Goal: Information Seeking & Learning: Learn about a topic

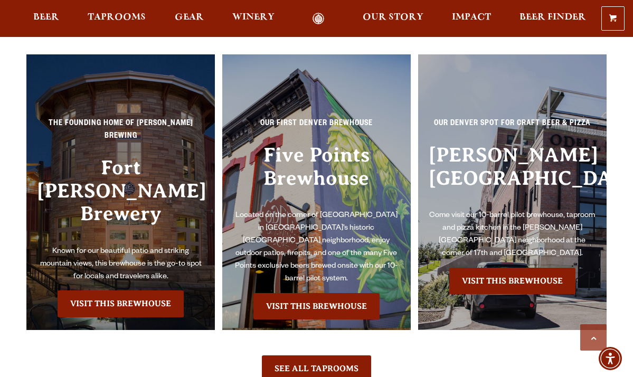
scroll to position [2137, 0]
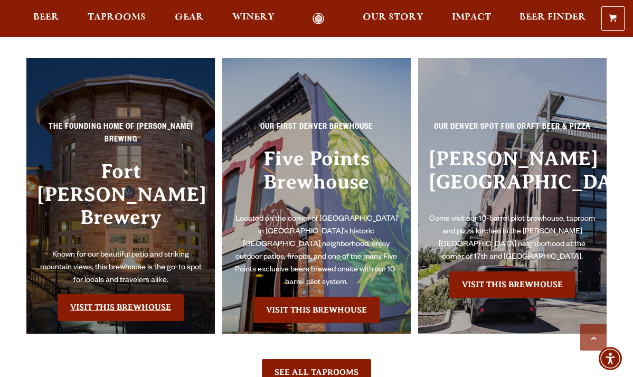
click at [126, 294] on link "Visit this Brewhouse" at bounding box center [121, 307] width 126 height 26
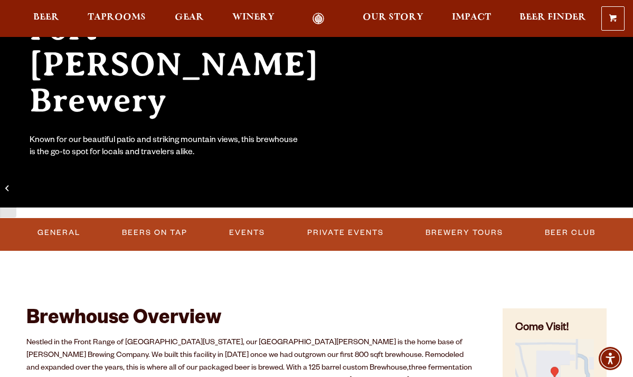
scroll to position [306, 0]
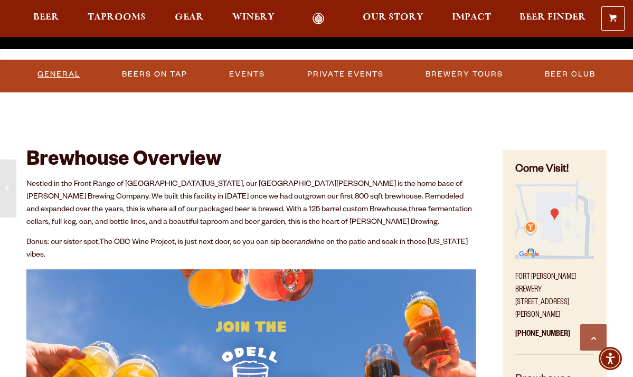
click at [47, 73] on link "General" at bounding box center [58, 74] width 51 height 24
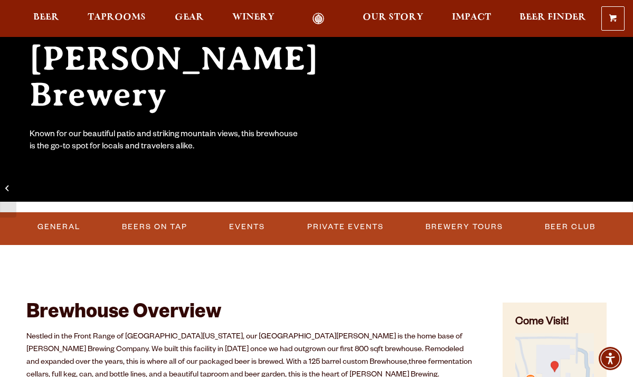
scroll to position [157, 1]
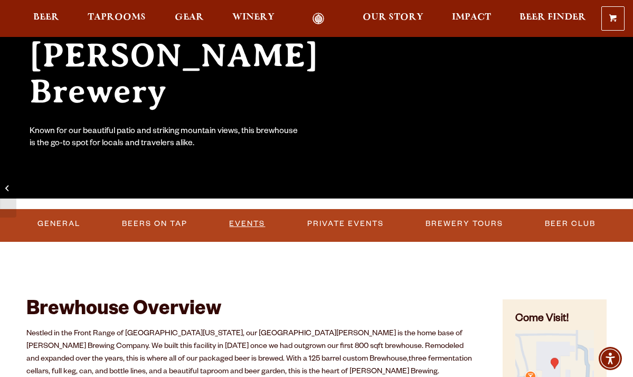
click at [242, 223] on link "Events" at bounding box center [247, 224] width 44 height 24
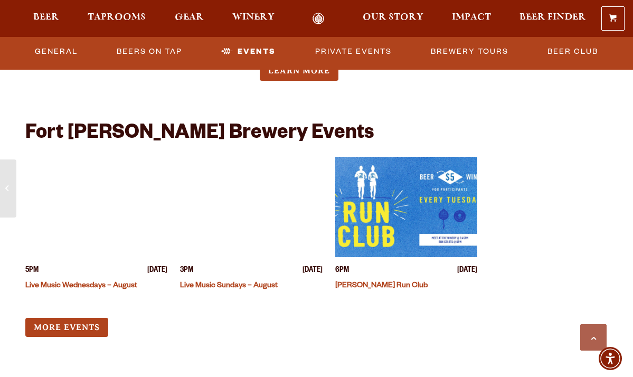
scroll to position [4042, 0]
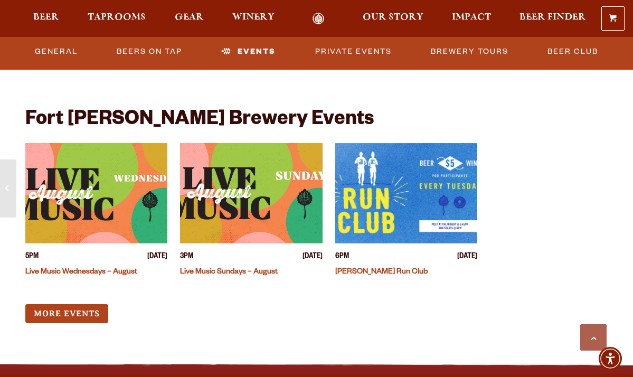
click at [156, 245] on div "5PM [DATE] Live Music Wednesdays – August 3PM [DATE] Live Music Sundays – Augus…" at bounding box center [251, 233] width 452 height 180
click at [297, 143] on img "View event details" at bounding box center [251, 193] width 142 height 100
click at [245, 51] on link "Events" at bounding box center [248, 52] width 63 height 24
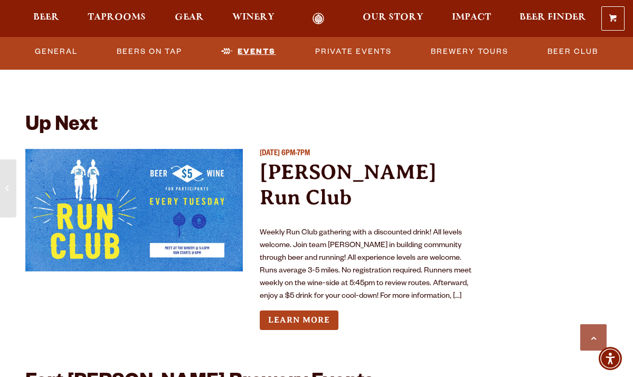
scroll to position [3779, 0]
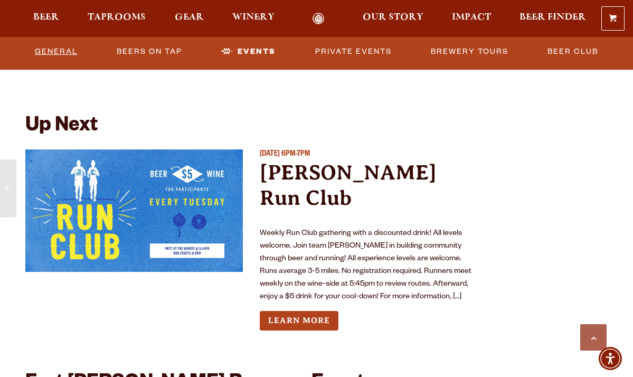
click at [62, 50] on link "General" at bounding box center [56, 52] width 51 height 24
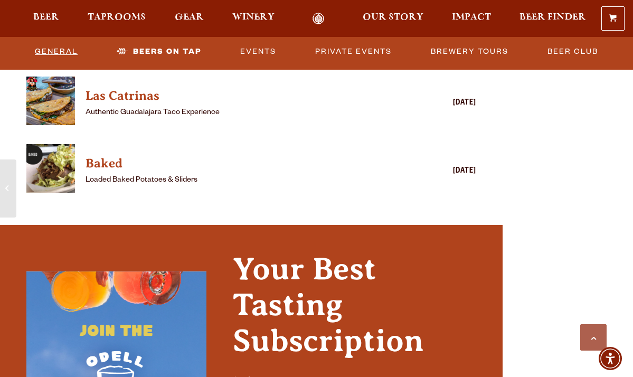
scroll to position [2929, 0]
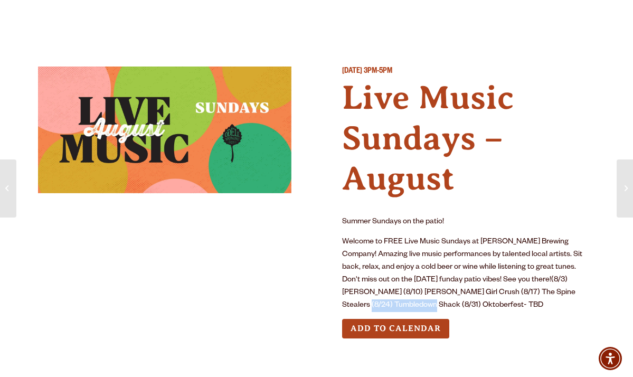
drag, startPoint x: 573, startPoint y: 289, endPoint x: 505, endPoint y: 288, distance: 68.1
click at [505, 288] on p "Welcome to FREE Live Music Sundays at [PERSON_NAME] Brewing Company! Amazing li…" at bounding box center [468, 274] width 253 height 76
click at [458, 302] on p "Welcome to FREE Live Music Sundays at Odell Brewing Company! Amazing live music…" at bounding box center [468, 274] width 253 height 76
click at [570, 276] on p "Welcome to FREE Live Music Sundays at Odell Brewing Company! Amazing live music…" at bounding box center [468, 274] width 253 height 76
click at [165, 30] on ul "Beer Taprooms Gear Winery Our Story Impact Beer Finder Menu Menu" at bounding box center [309, 19] width 566 height 24
